Goal: Information Seeking & Learning: Find specific fact

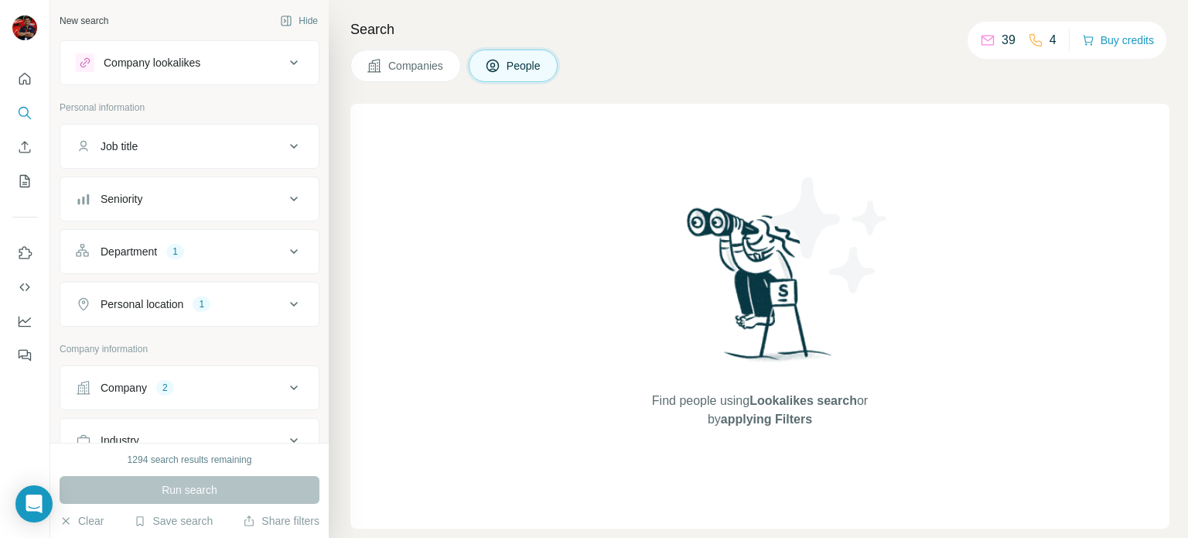
click at [258, 64] on div "Company lookalikes" at bounding box center [180, 62] width 209 height 19
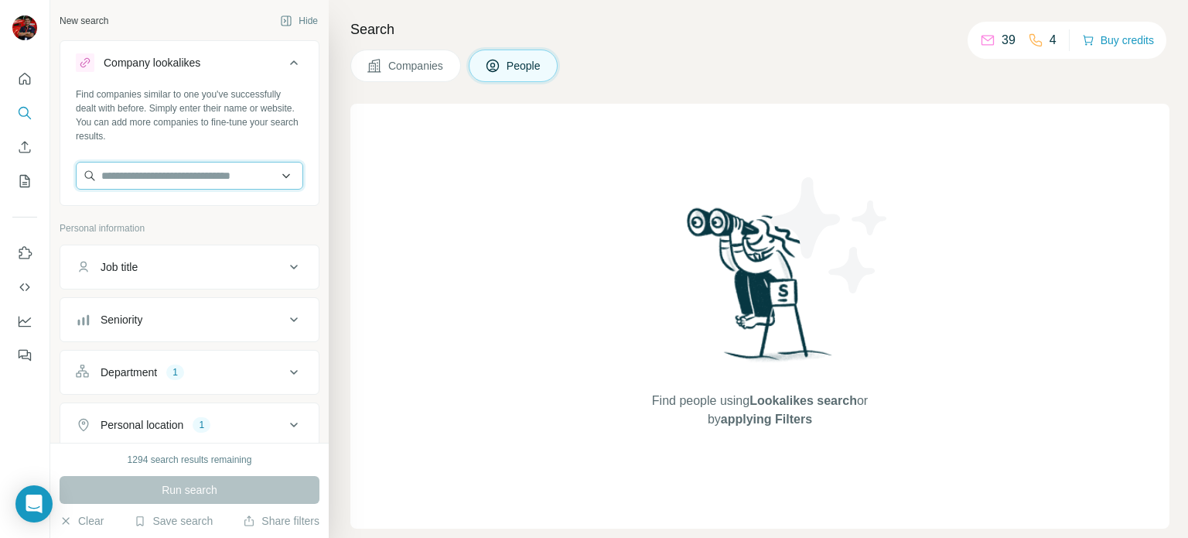
click at [226, 183] on input "text" at bounding box center [189, 176] width 227 height 28
type input "**********"
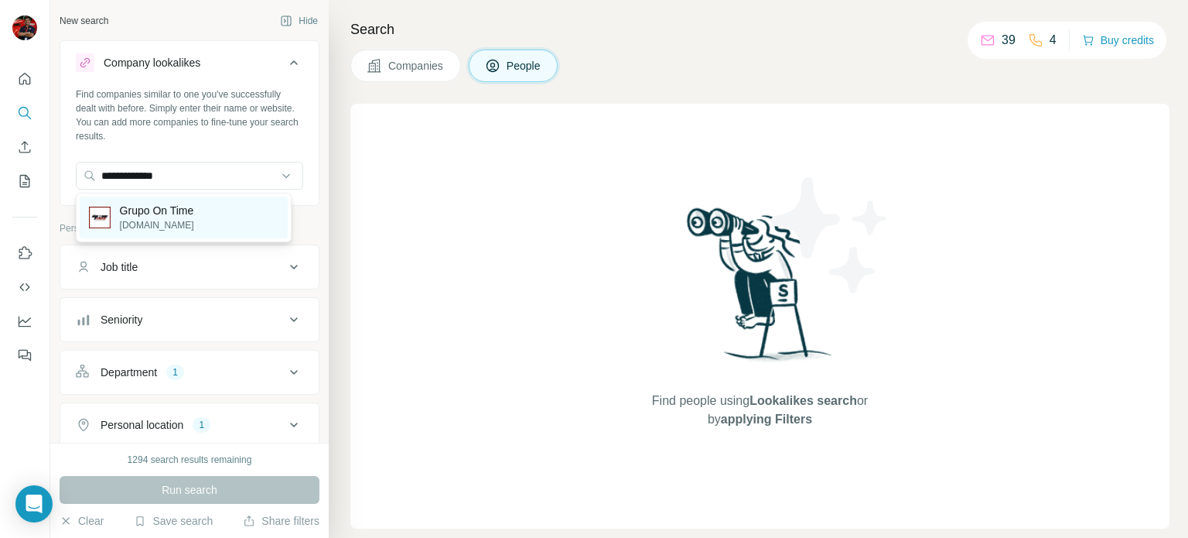
click at [212, 214] on div "Grupo On Time [DOMAIN_NAME]" at bounding box center [184, 217] width 208 height 42
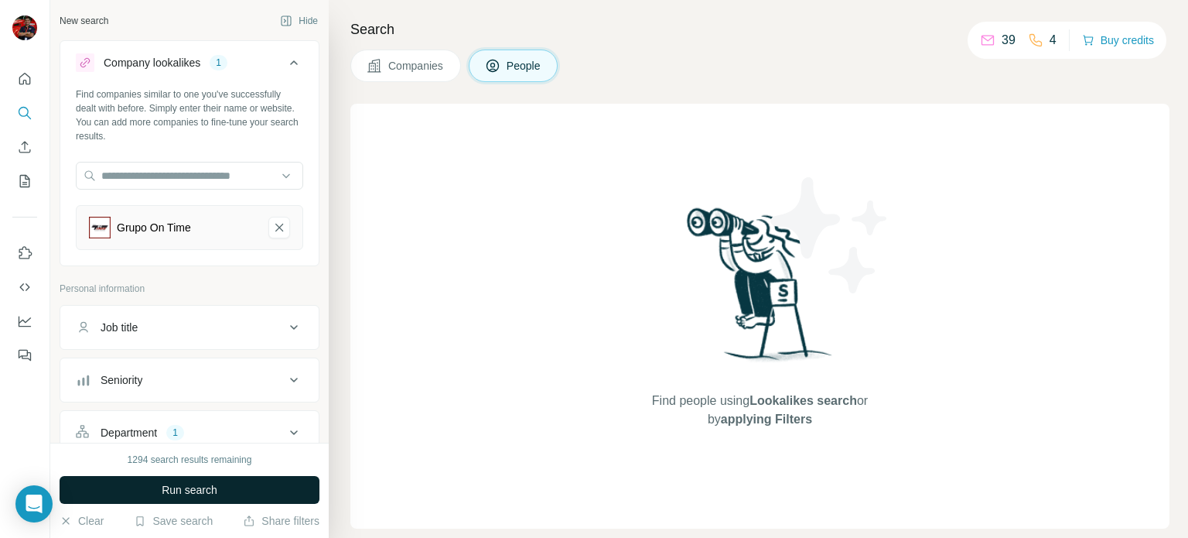
click at [210, 491] on span "Run search" at bounding box center [190, 489] width 56 height 15
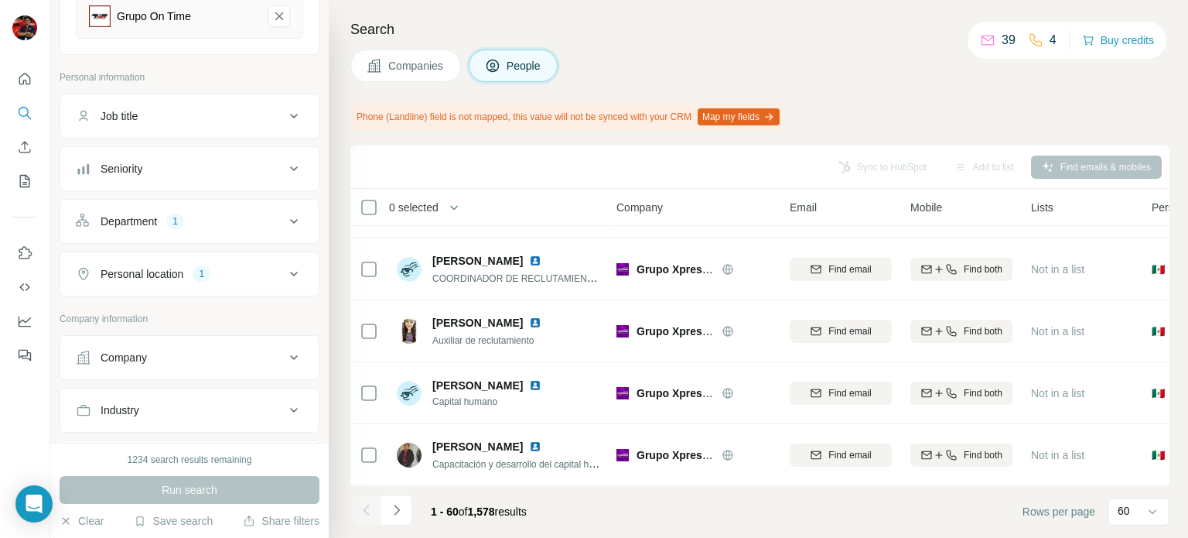
scroll to position [212, 0]
click at [285, 217] on icon at bounding box center [294, 220] width 19 height 19
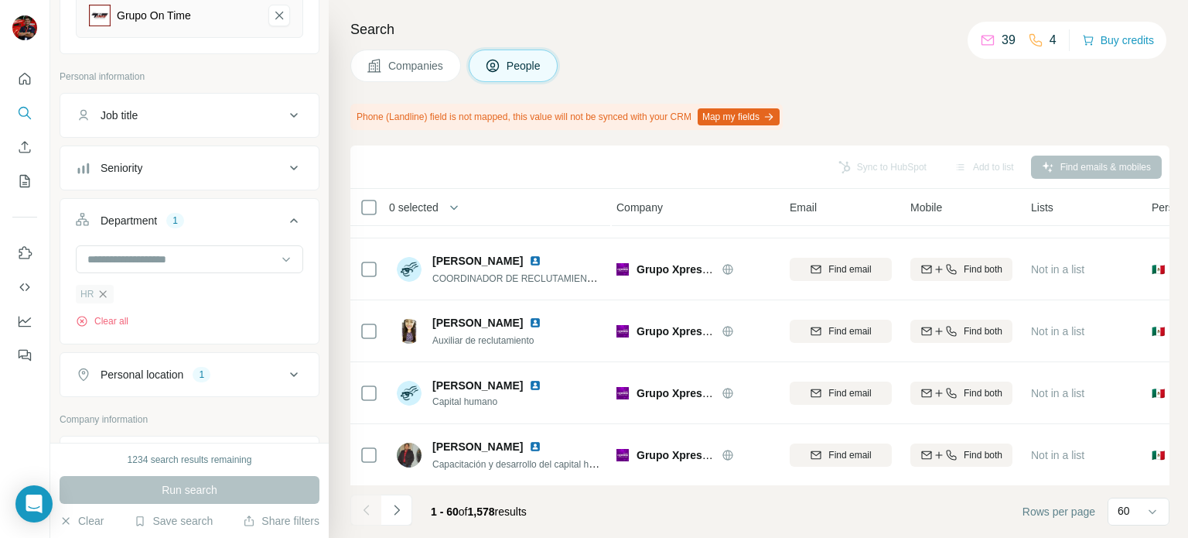
click at [100, 292] on icon "button" at bounding box center [103, 294] width 12 height 12
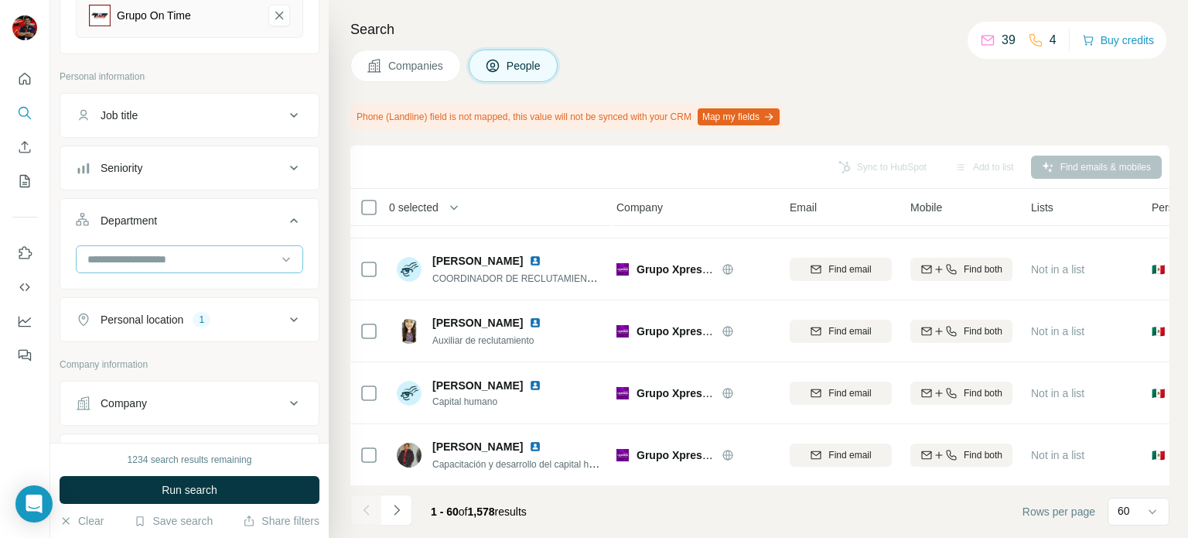
click at [179, 256] on input at bounding box center [181, 259] width 191 height 17
type input "*"
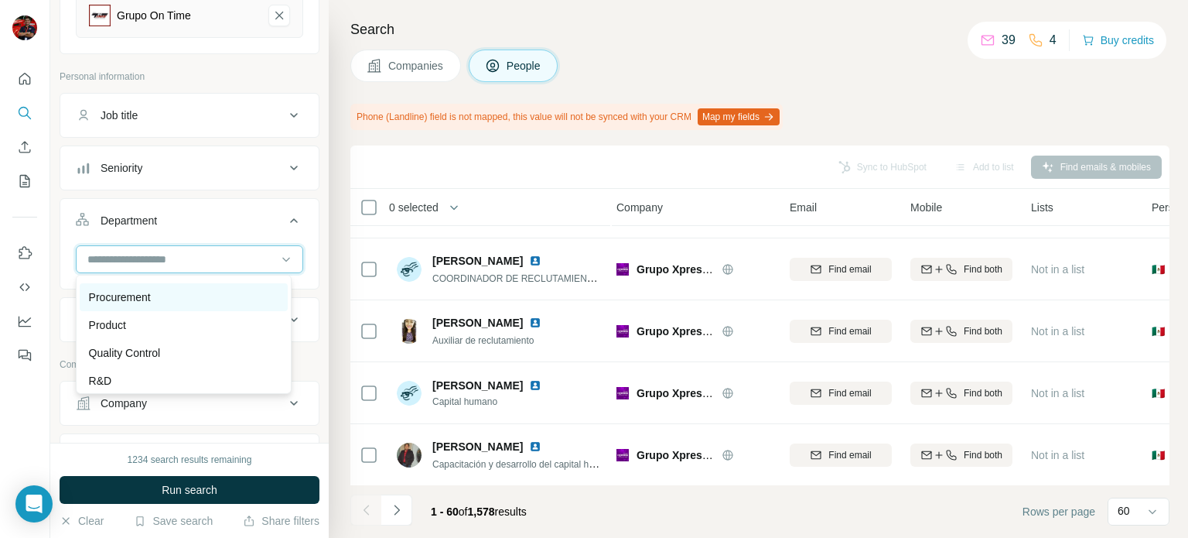
scroll to position [467, 0]
click at [203, 296] on div "Procurement" at bounding box center [184, 298] width 190 height 15
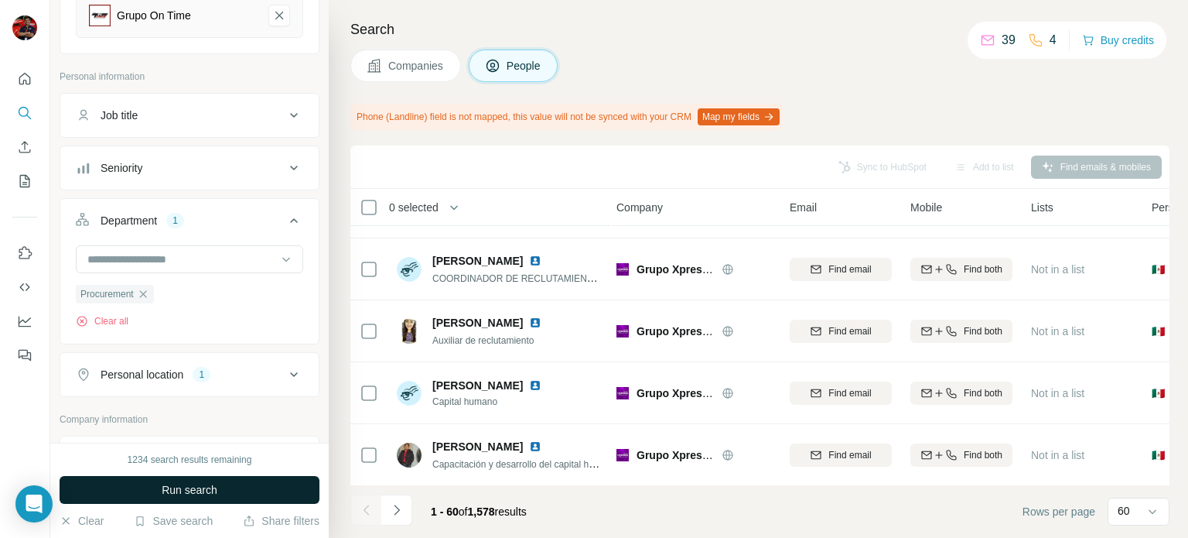
click at [247, 482] on button "Run search" at bounding box center [190, 490] width 260 height 28
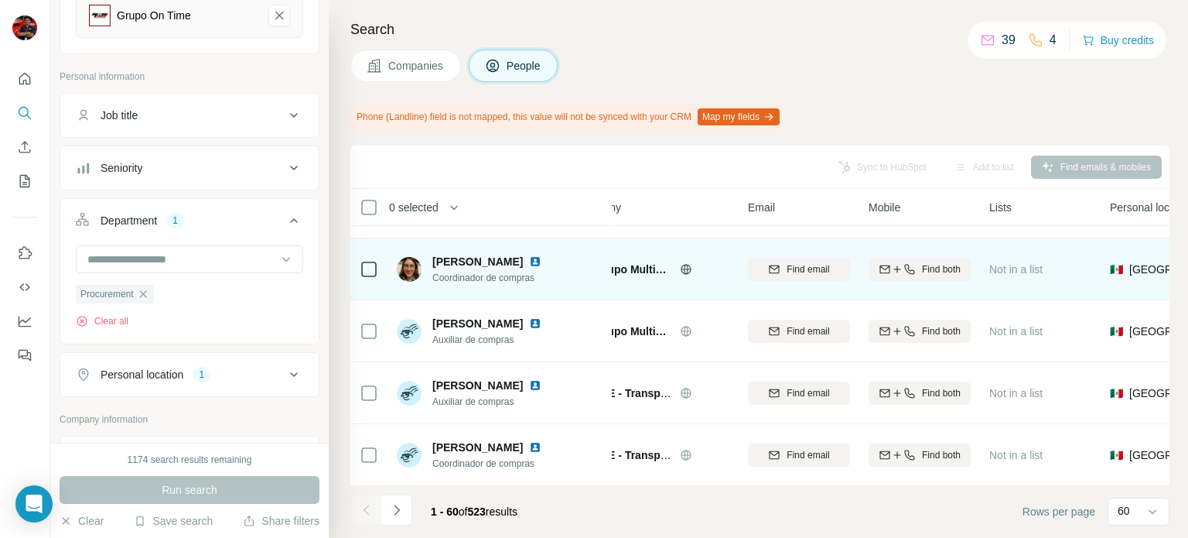
scroll to position [1225, 0]
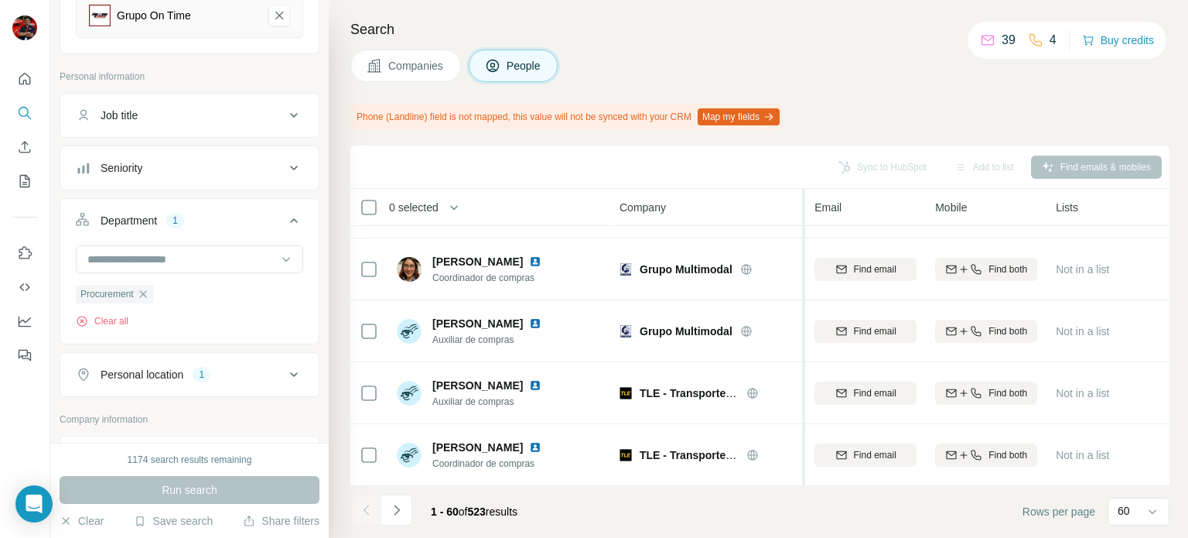
drag, startPoint x: 783, startPoint y: 241, endPoint x: 805, endPoint y: 251, distance: 24.3
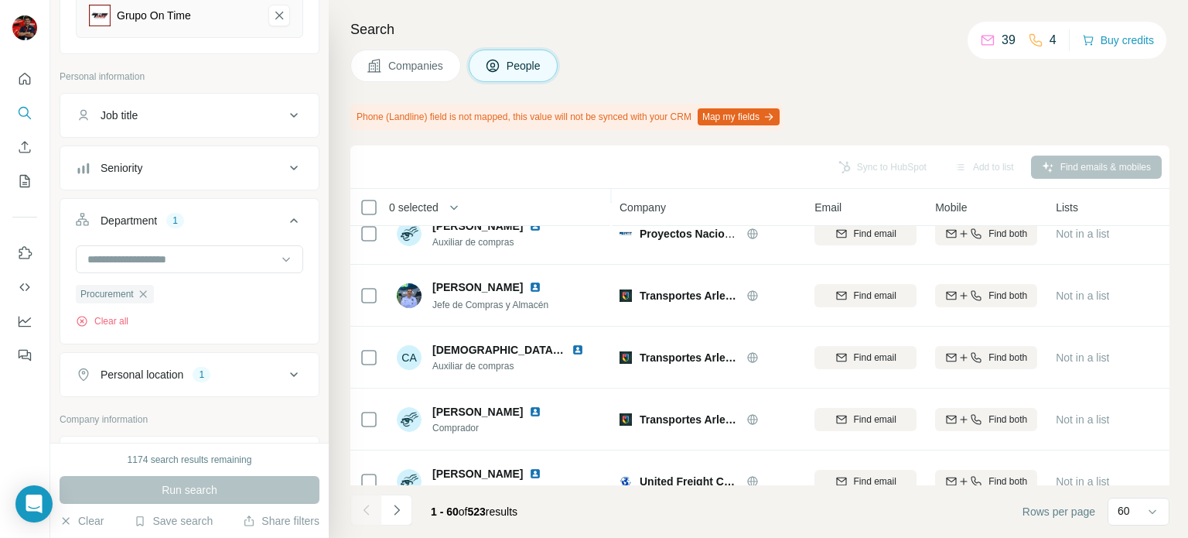
scroll to position [2066, 0]
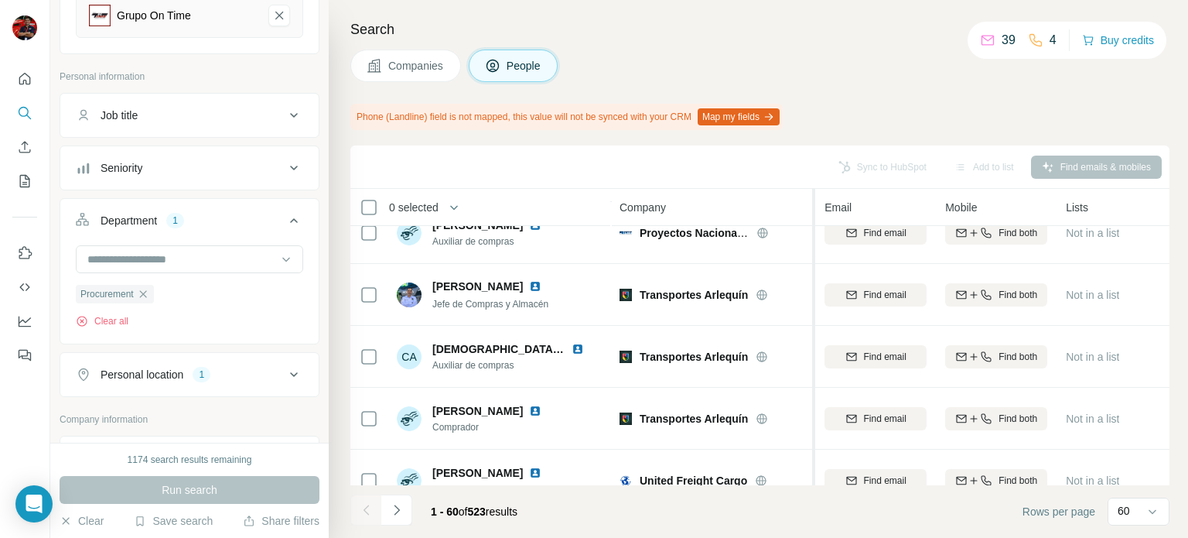
drag, startPoint x: 798, startPoint y: 210, endPoint x: 815, endPoint y: 211, distance: 16.3
click at [0, 0] on tr "0 selected People Company Email Mobile Lists Personal location Seniority Depart…" at bounding box center [0, 0] width 0 height 0
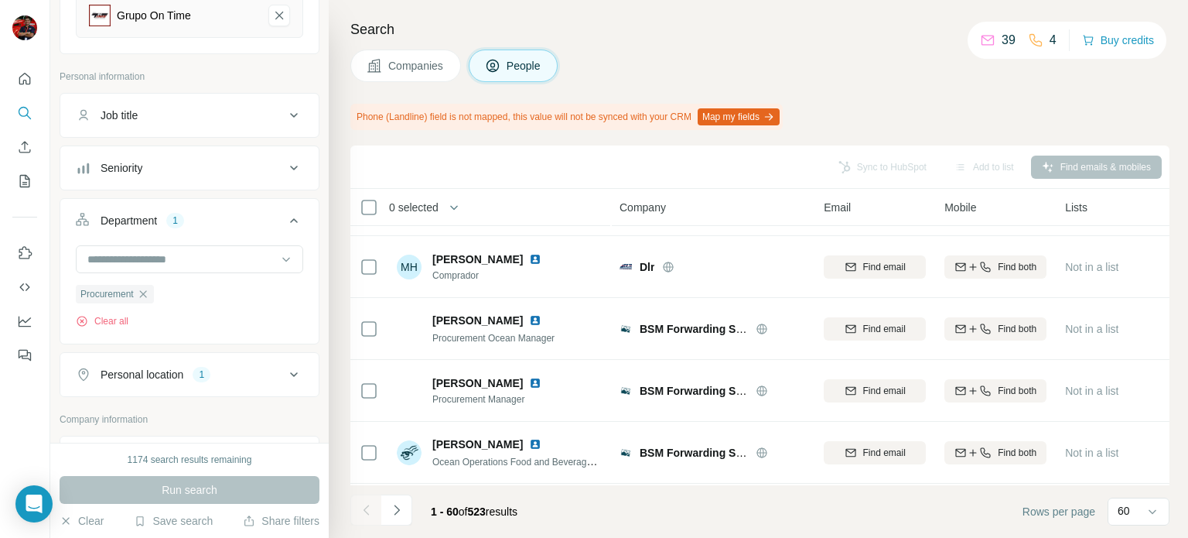
scroll to position [3461, 0]
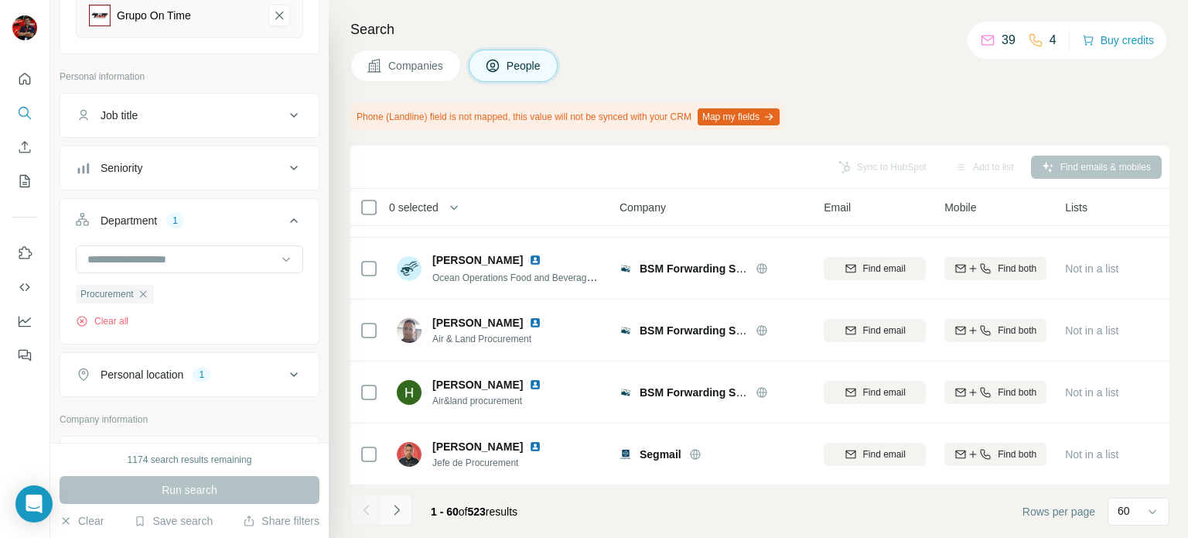
click at [405, 510] on button "Navigate to next page" at bounding box center [396, 509] width 31 height 31
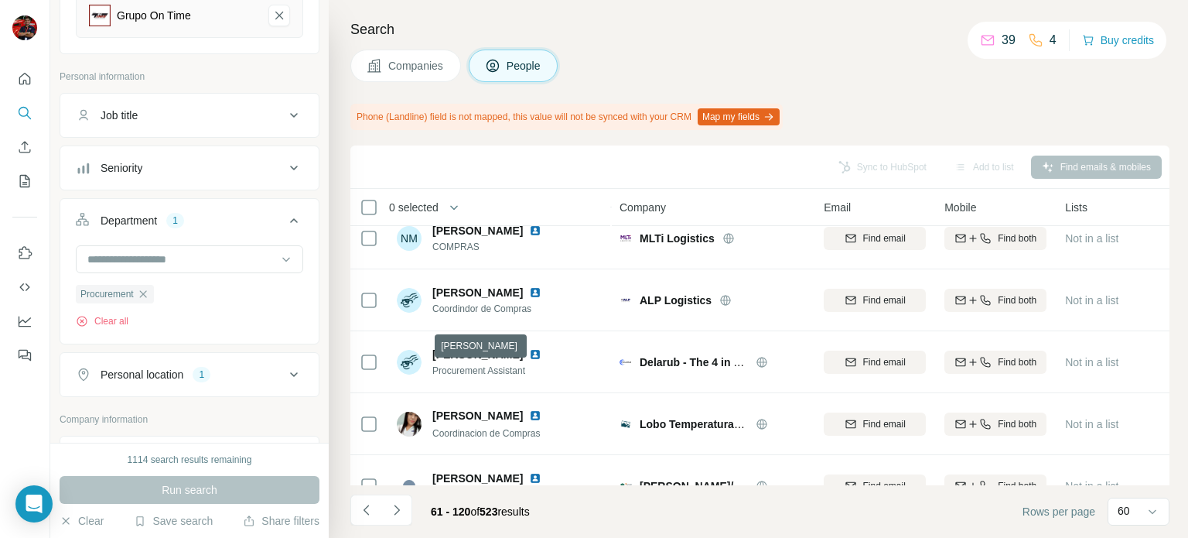
scroll to position [2026, 0]
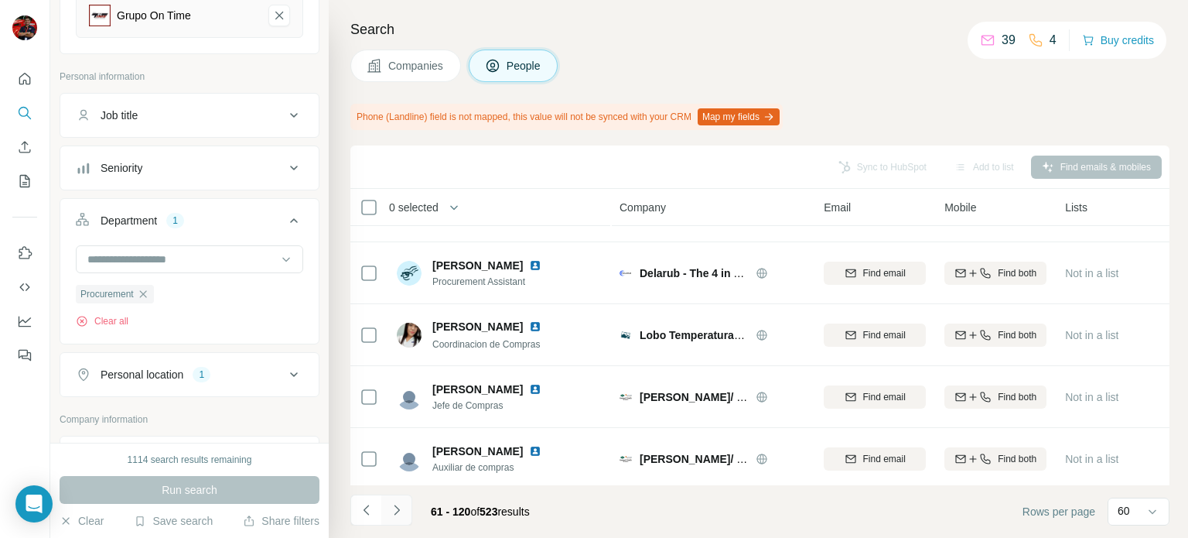
click at [402, 521] on button "Navigate to next page" at bounding box center [396, 509] width 31 height 31
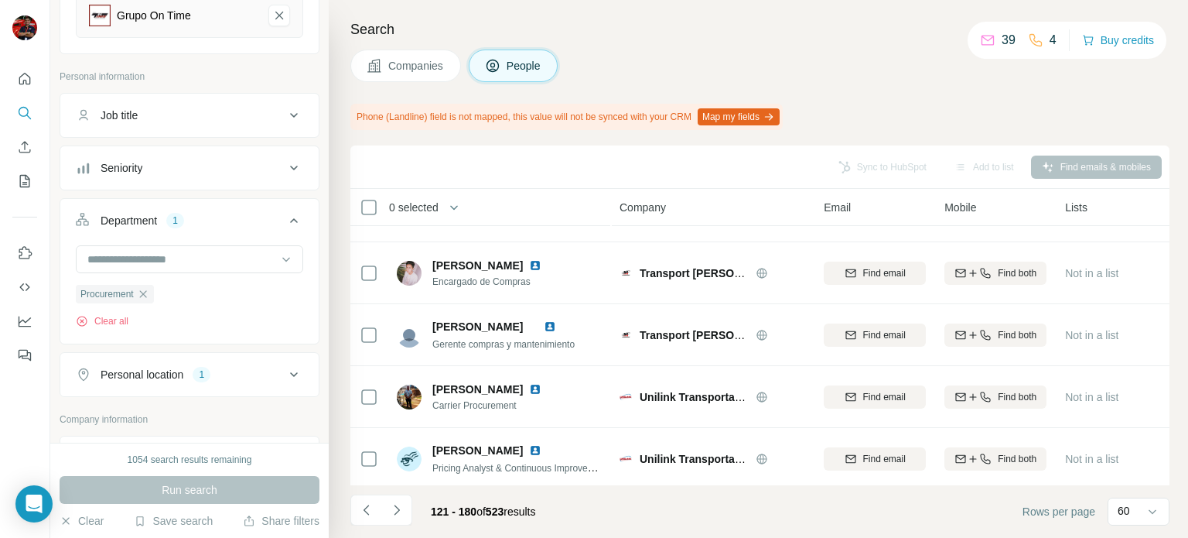
scroll to position [3461, 0]
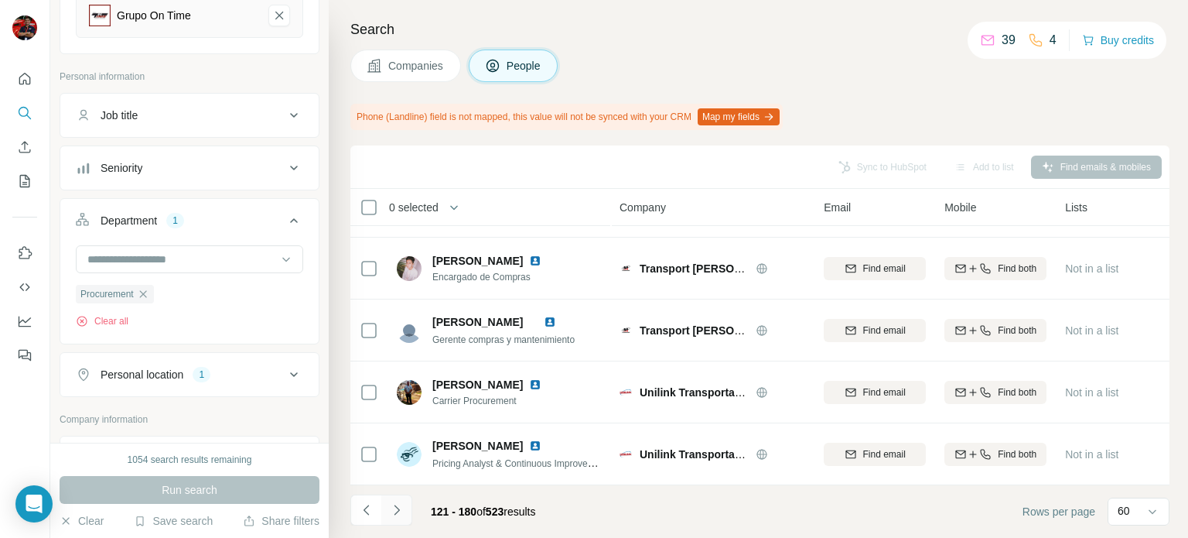
click at [396, 525] on button "Navigate to next page" at bounding box center [396, 509] width 31 height 31
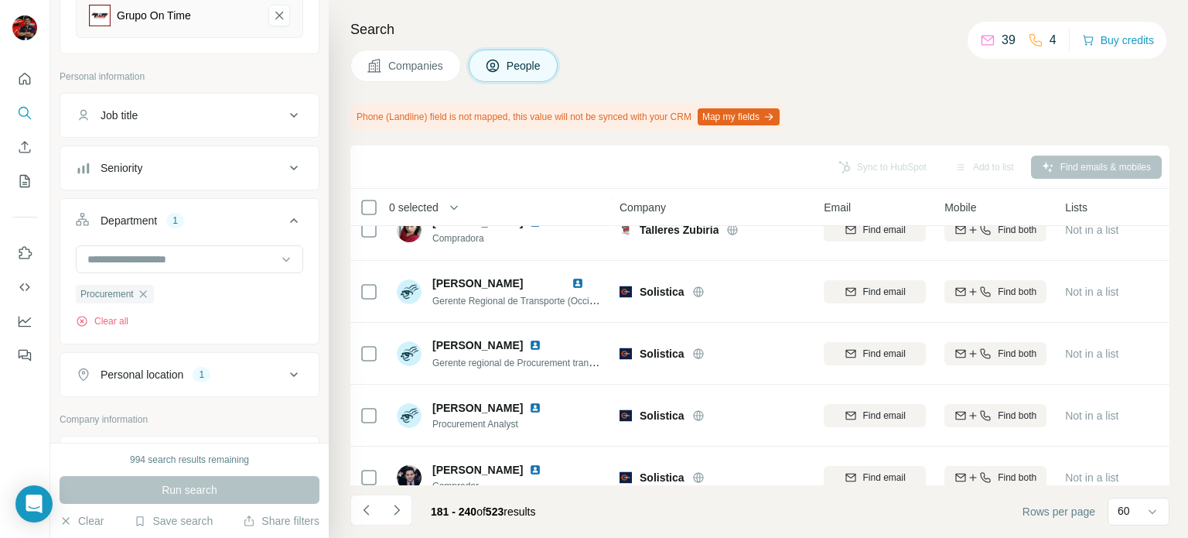
scroll to position [1620, 0]
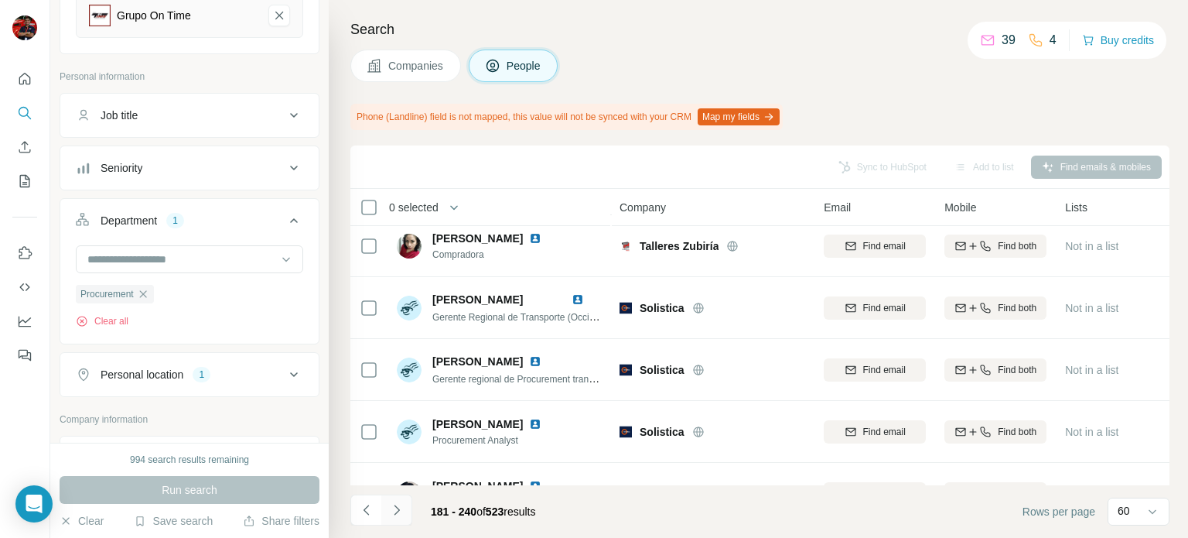
click at [391, 504] on icon "Navigate to next page" at bounding box center [396, 509] width 15 height 15
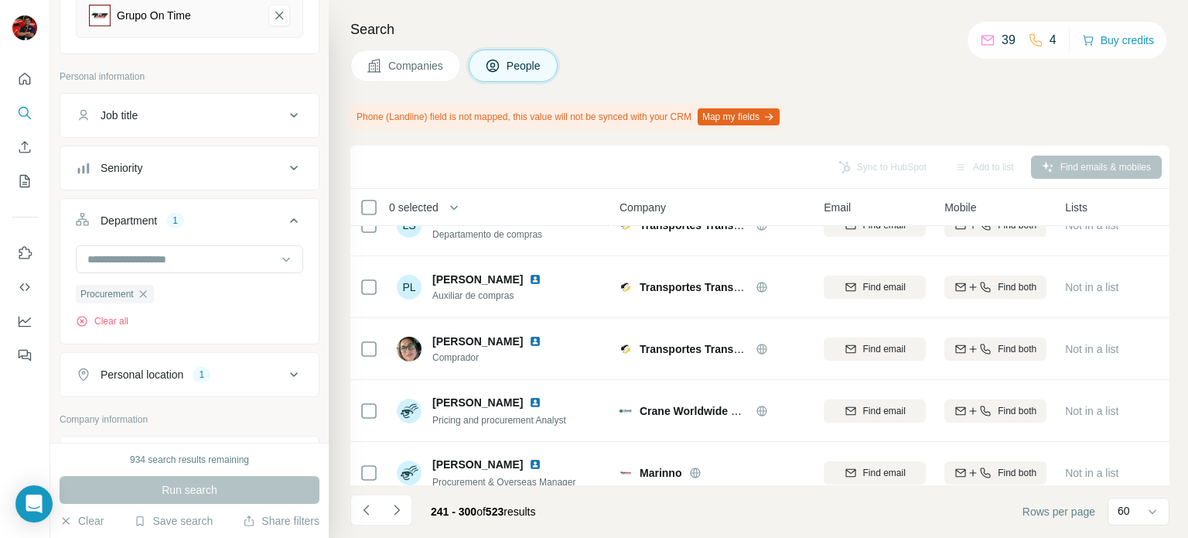
scroll to position [0, 0]
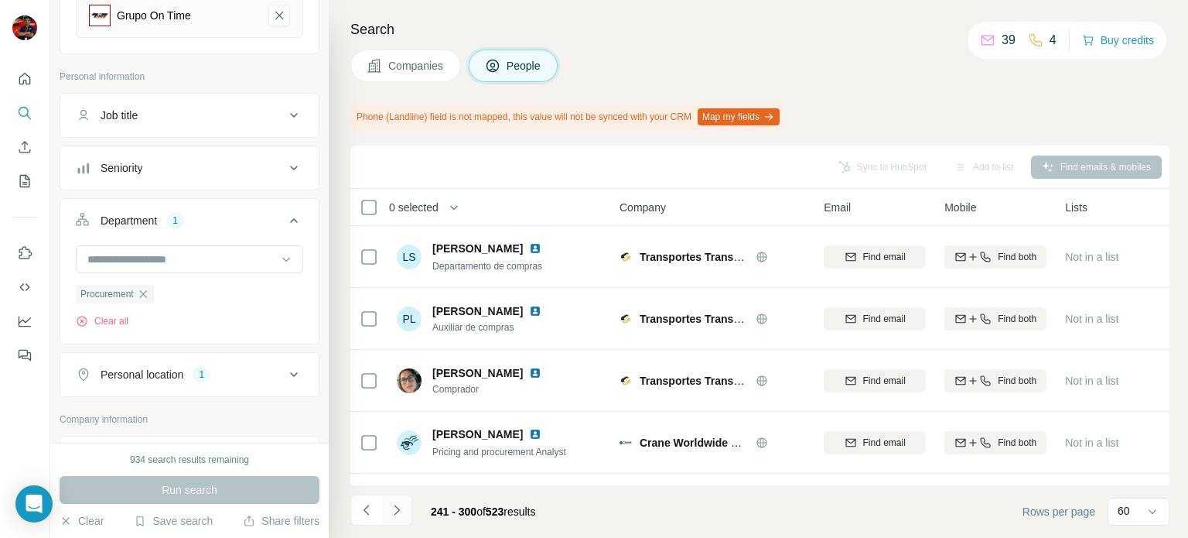
click at [400, 521] on button "Navigate to next page" at bounding box center [396, 509] width 31 height 31
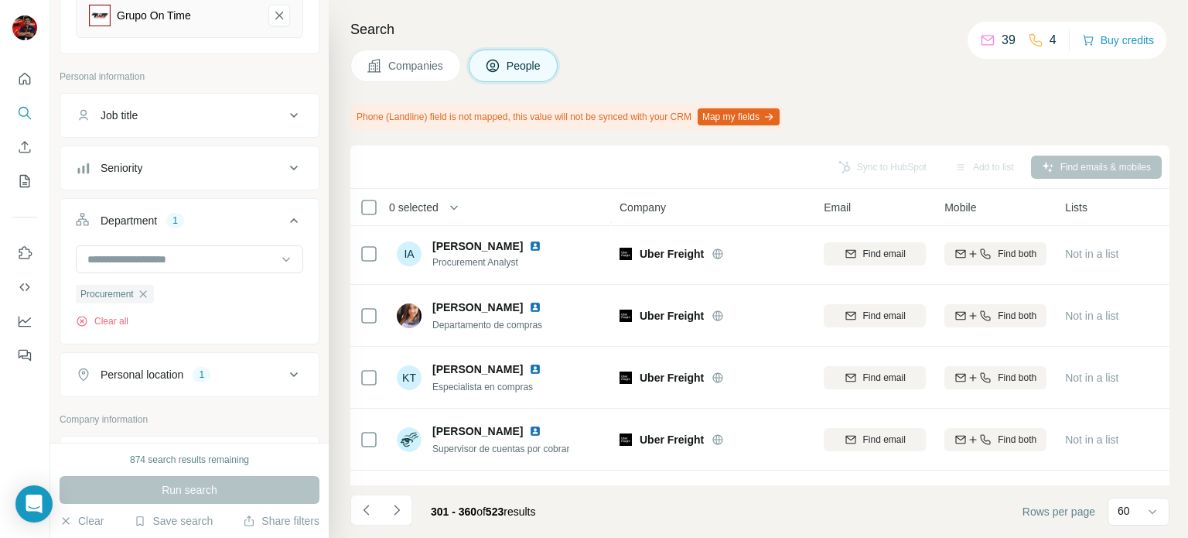
scroll to position [2913, 0]
click at [214, 251] on input at bounding box center [181, 259] width 191 height 17
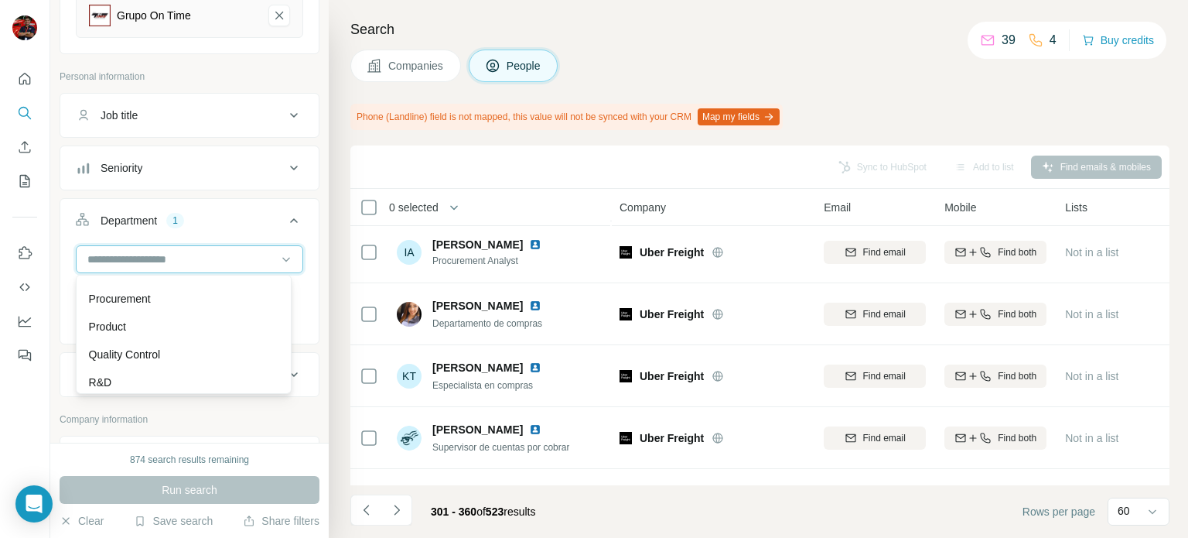
click at [182, 262] on input at bounding box center [181, 259] width 191 height 17
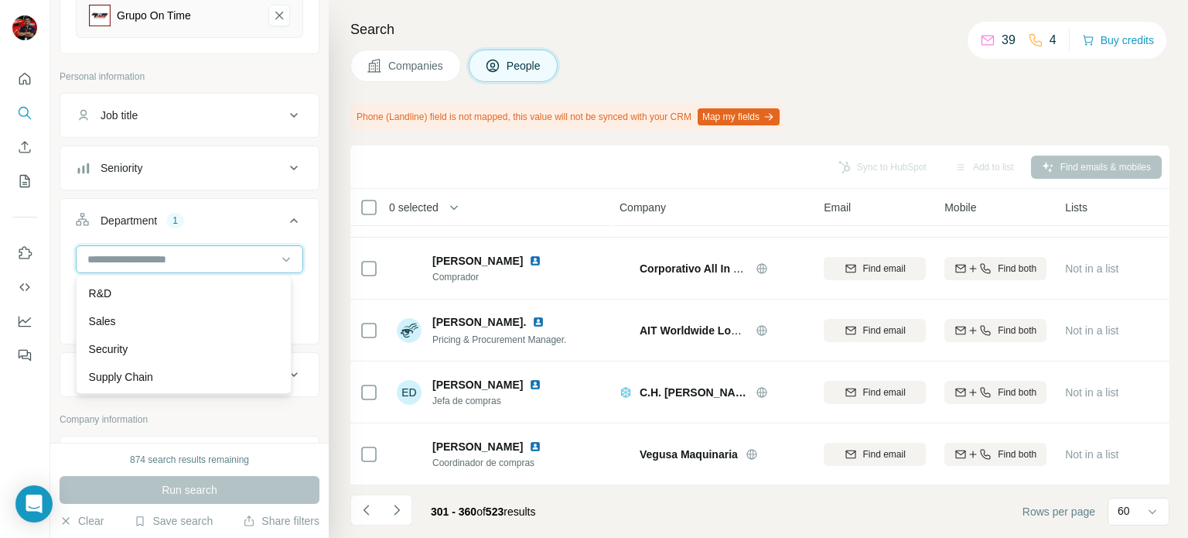
scroll to position [3461, 0]
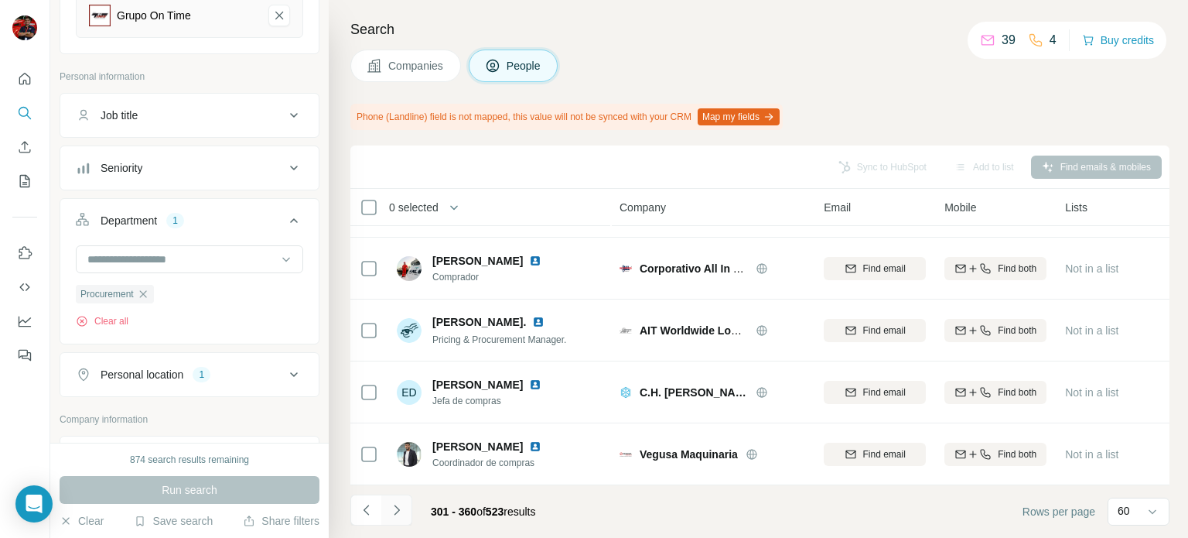
click at [399, 517] on icon "Navigate to next page" at bounding box center [396, 509] width 15 height 15
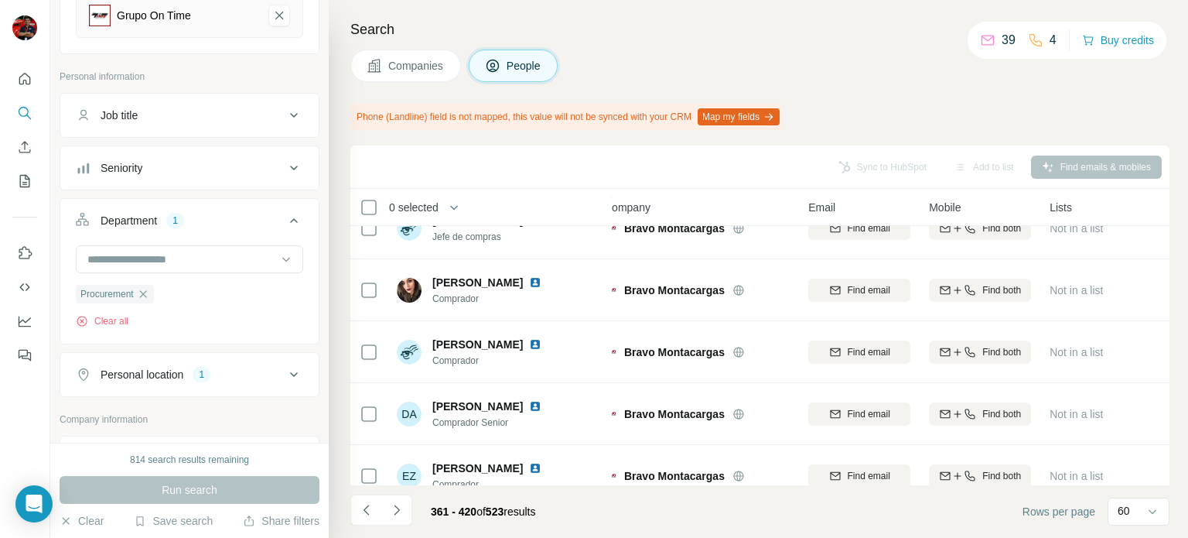
scroll to position [388, 15]
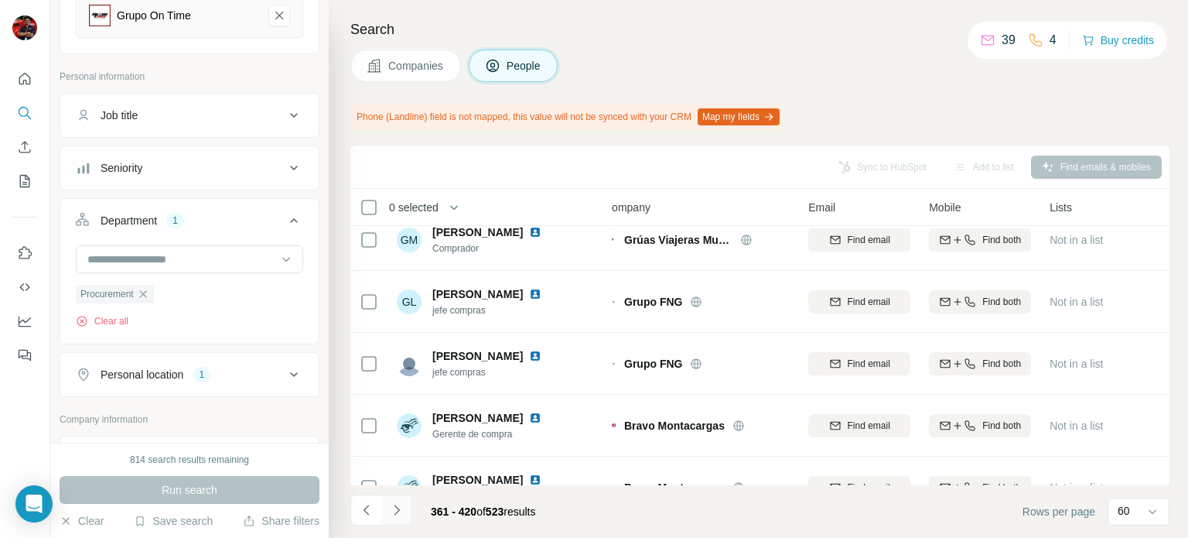
click at [399, 515] on icon "Navigate to next page" at bounding box center [396, 509] width 15 height 15
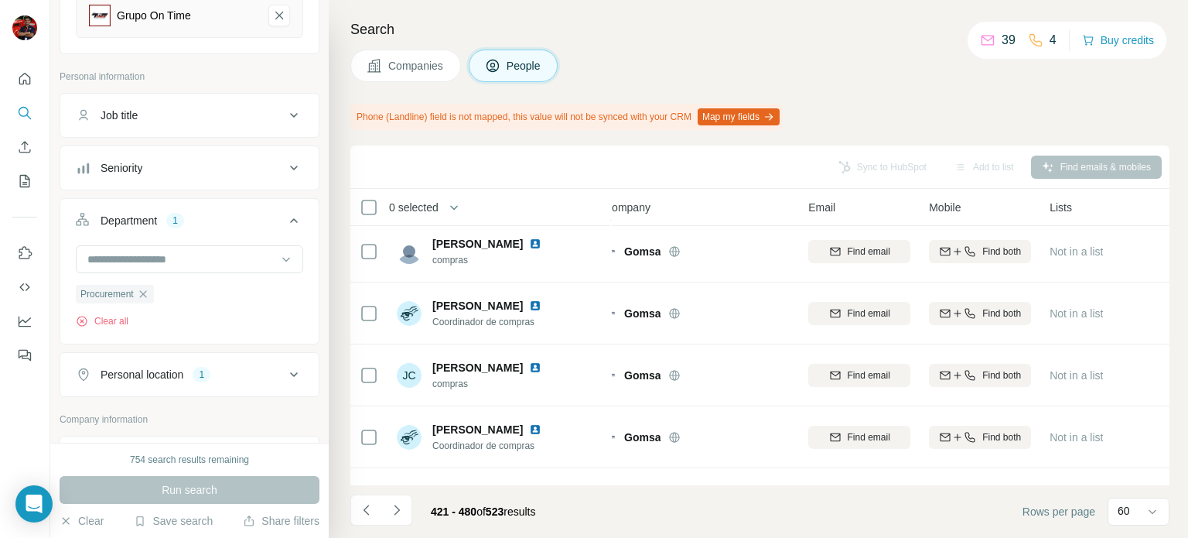
scroll to position [3461, 15]
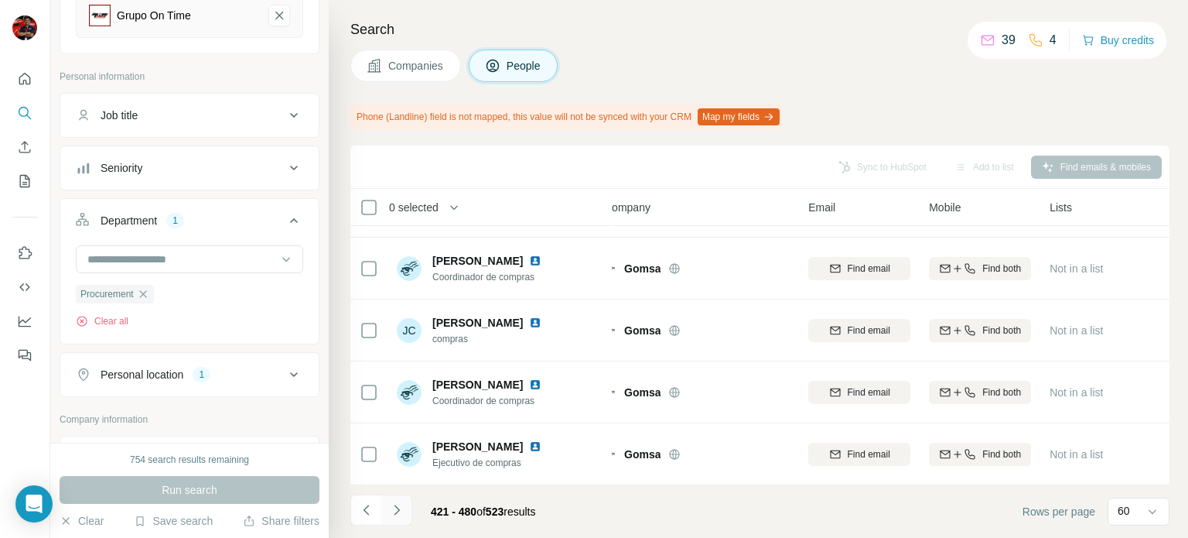
click at [401, 510] on icon "Navigate to next page" at bounding box center [396, 509] width 15 height 15
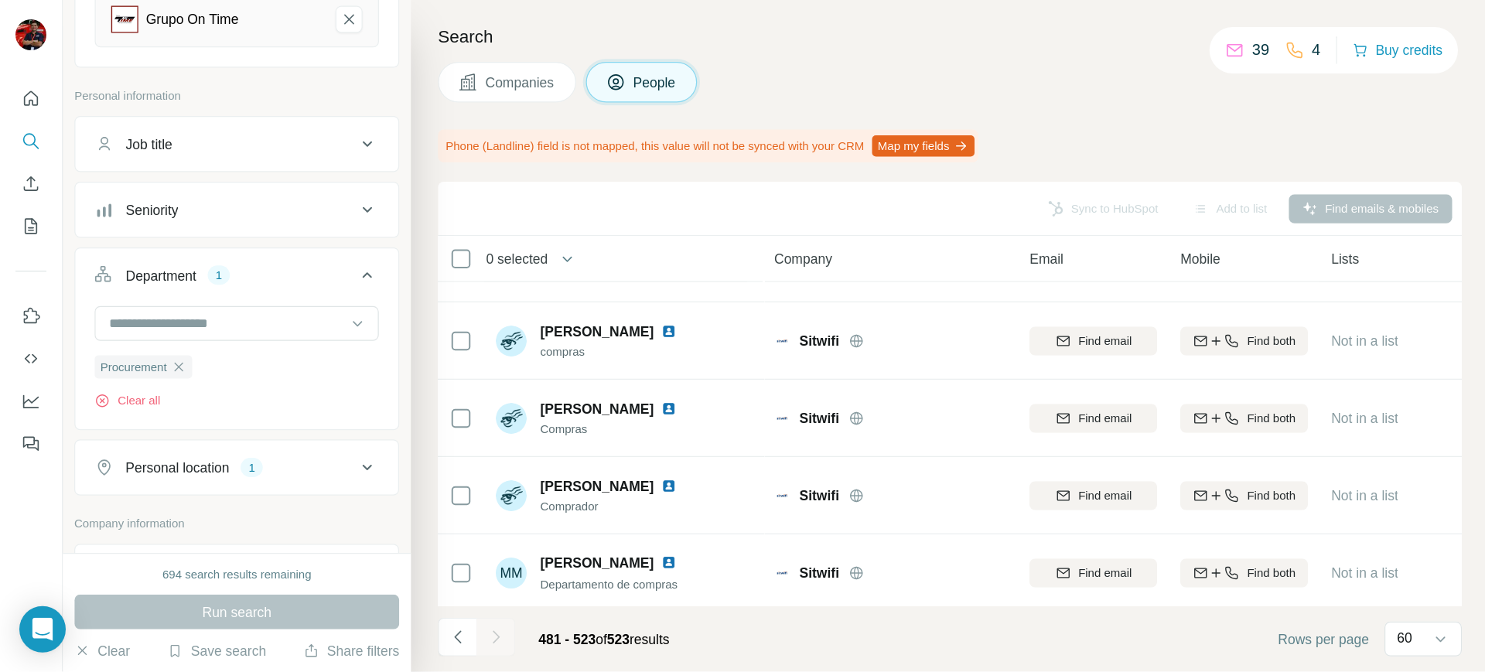
scroll to position [2409, 0]
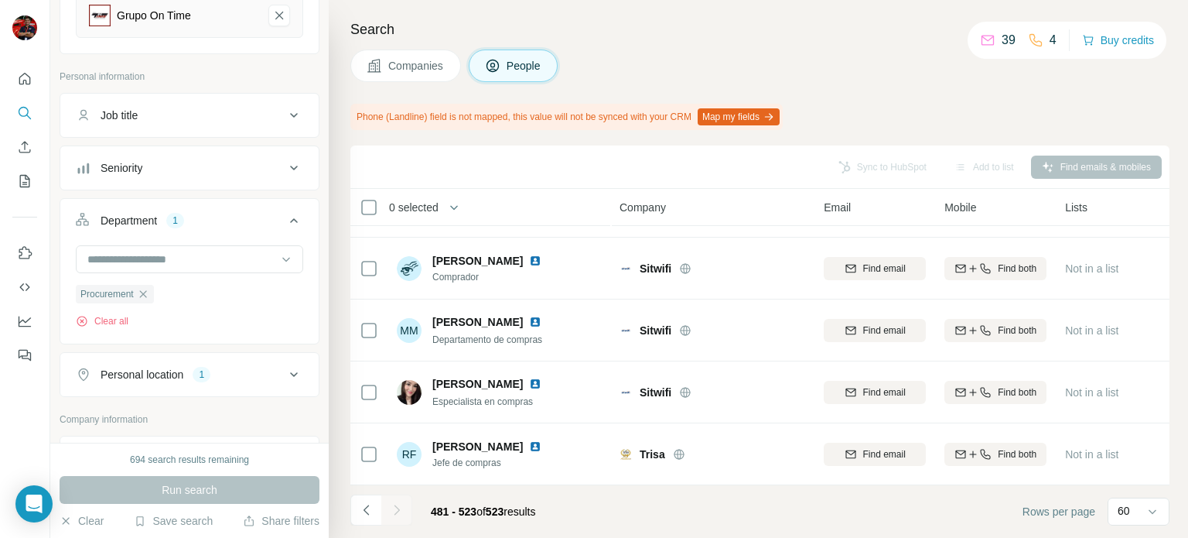
click at [766, 113] on button "Map my fields" at bounding box center [739, 116] width 82 height 17
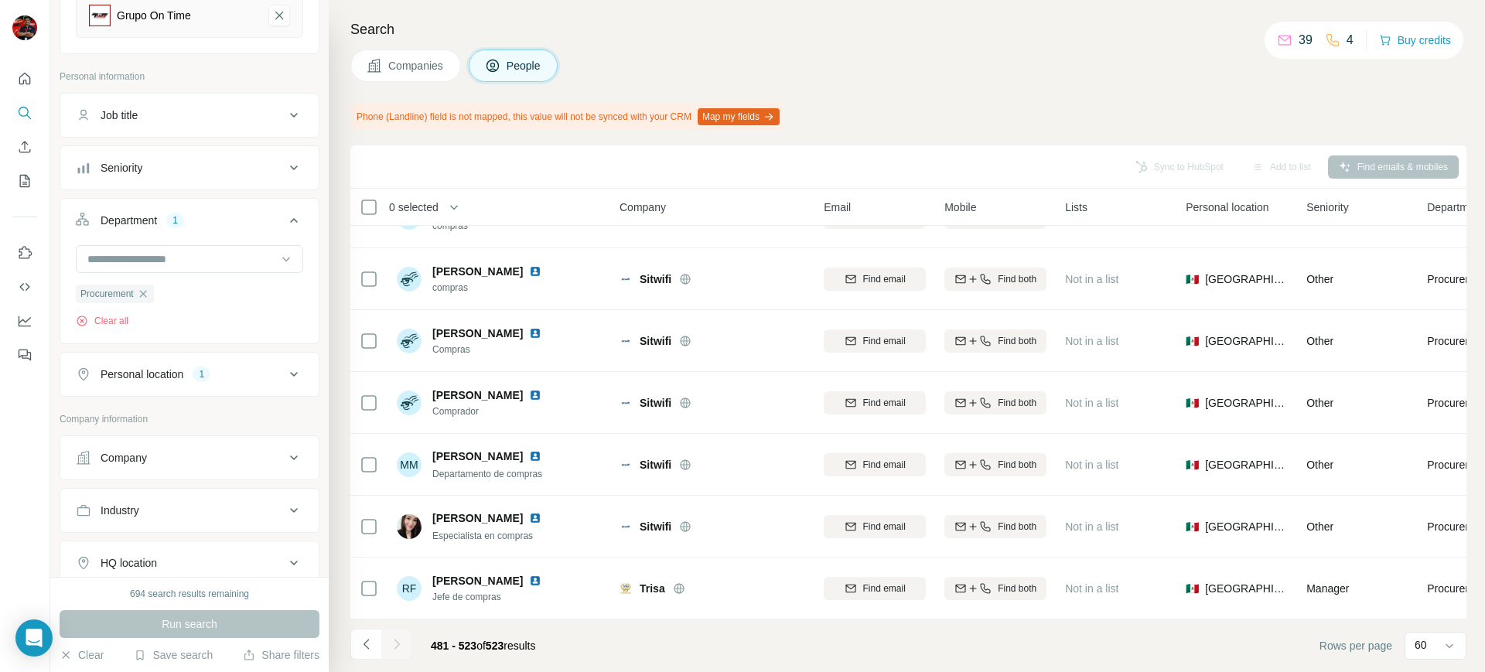
scroll to position [556, 0]
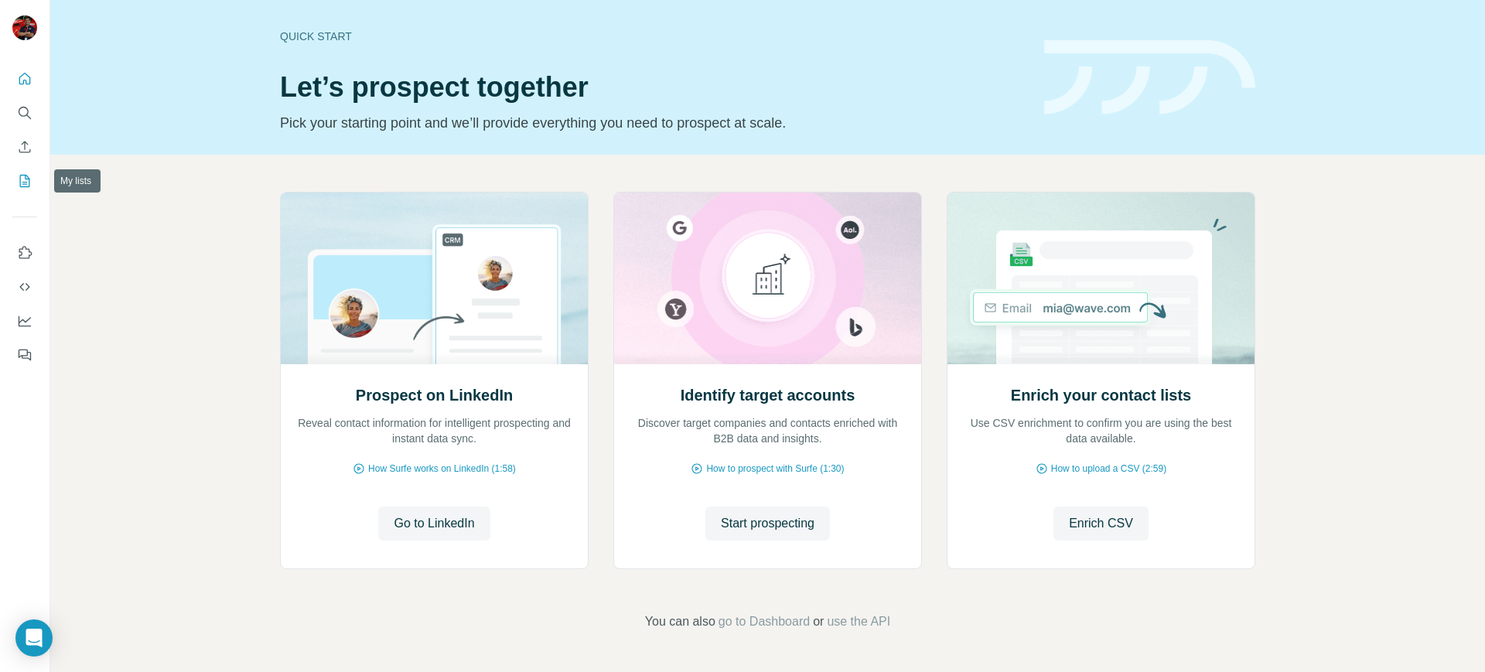
click at [35, 182] on button "My lists" at bounding box center [24, 181] width 25 height 28
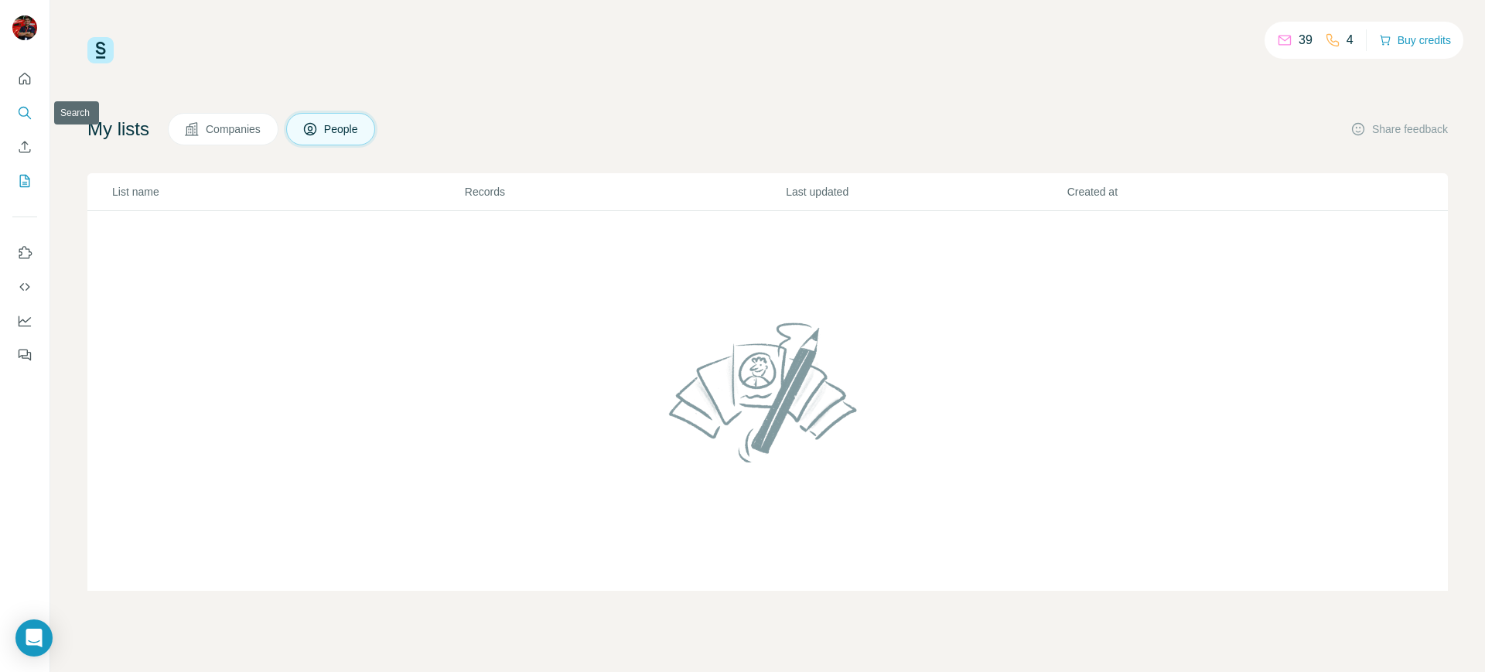
click at [23, 117] on icon "Search" at bounding box center [24, 112] width 15 height 15
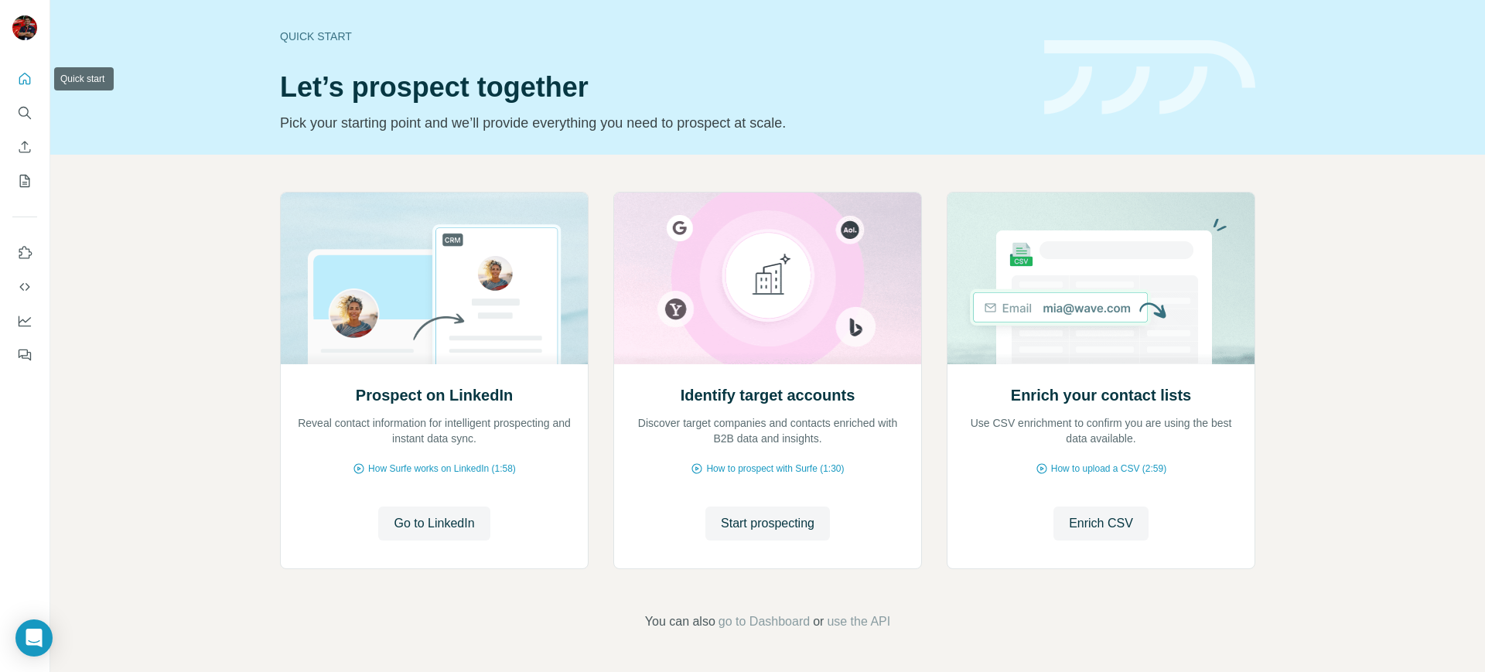
click at [27, 84] on icon "Quick start" at bounding box center [24, 78] width 15 height 15
